Goal: Check status: Check status

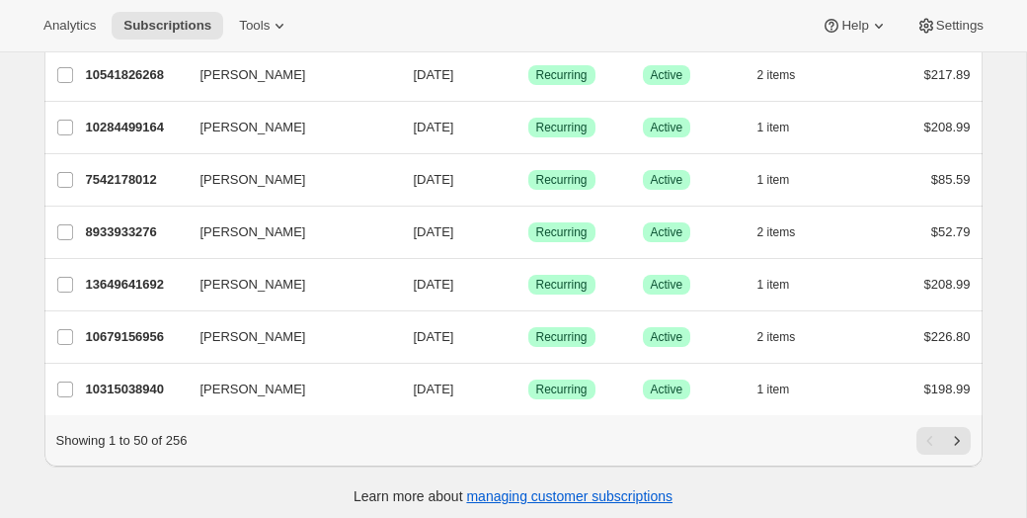
scroll to position [2426, 0]
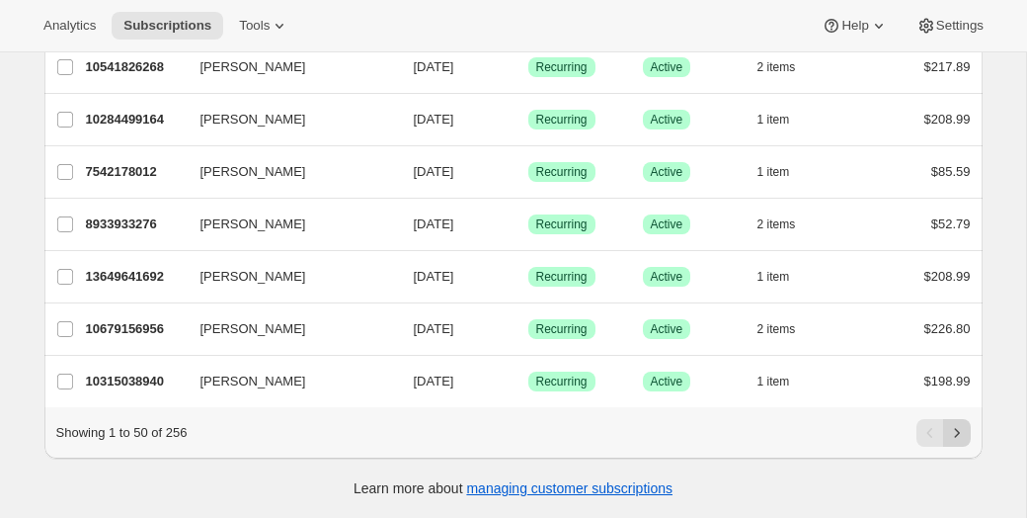
click at [963, 431] on icon "Next" at bounding box center [957, 433] width 20 height 20
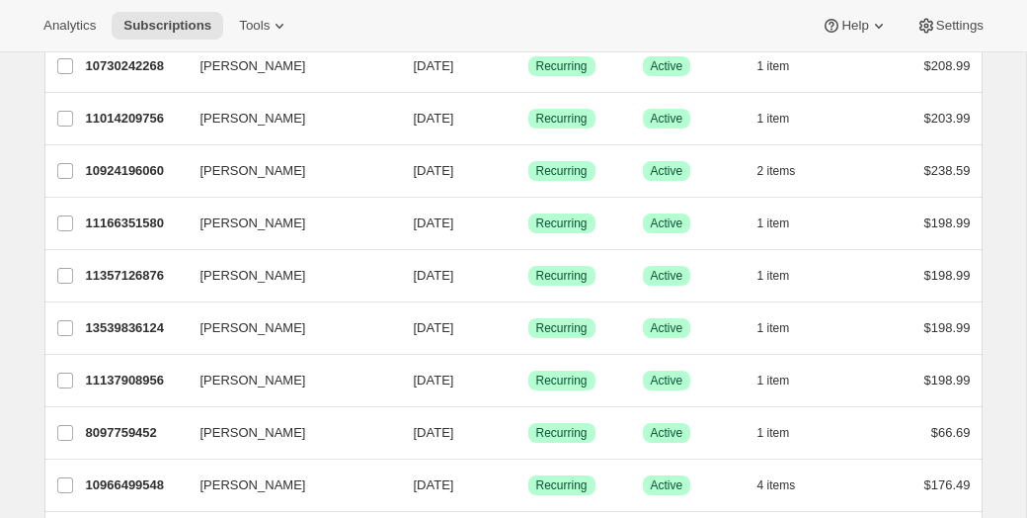
scroll to position [1065, 0]
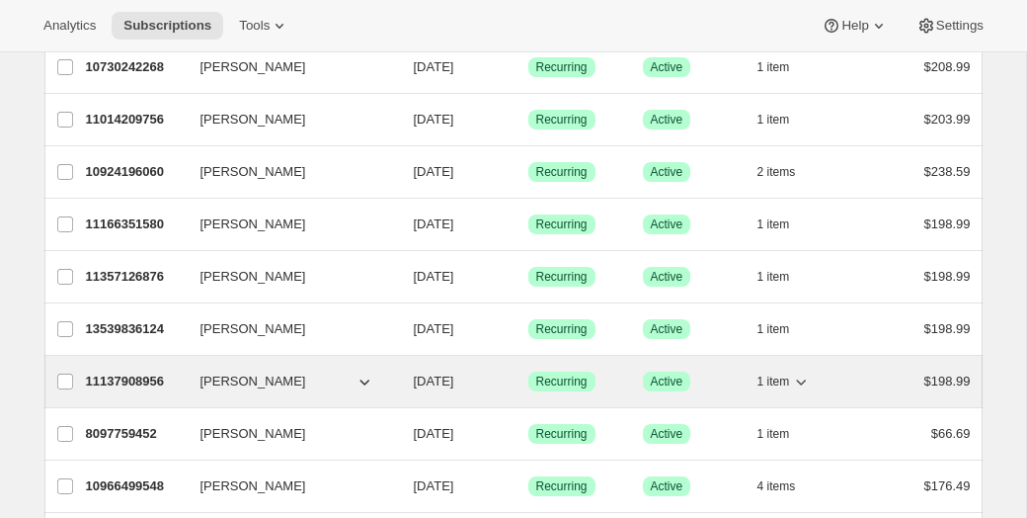
click at [295, 385] on button "[PERSON_NAME]" at bounding box center [288, 381] width 198 height 32
click at [274, 378] on span "[PERSON_NAME]" at bounding box center [253, 381] width 106 height 20
click at [369, 379] on icon "button" at bounding box center [365, 381] width 20 height 20
click at [454, 377] on span "[DATE]" at bounding box center [434, 380] width 40 height 15
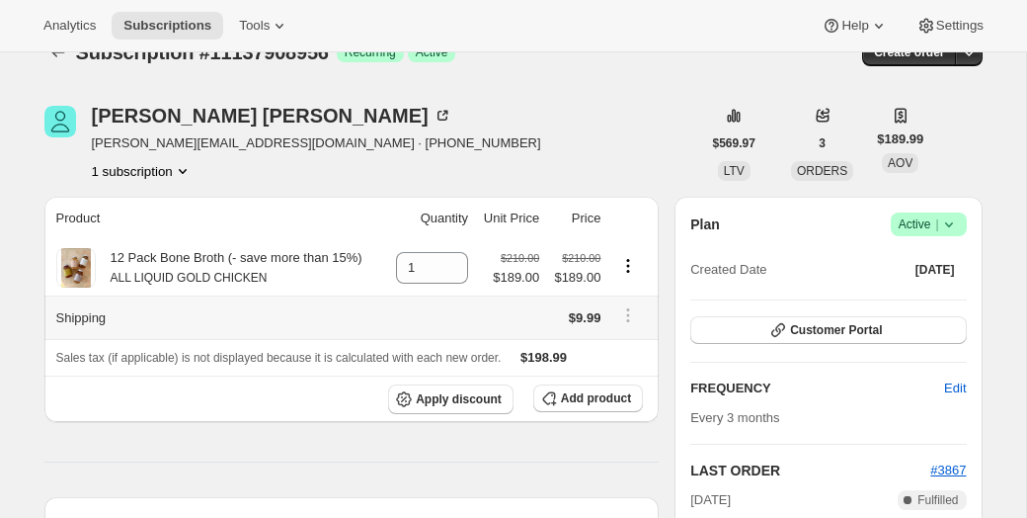
scroll to position [36, 0]
